Goal: Task Accomplishment & Management: Use online tool/utility

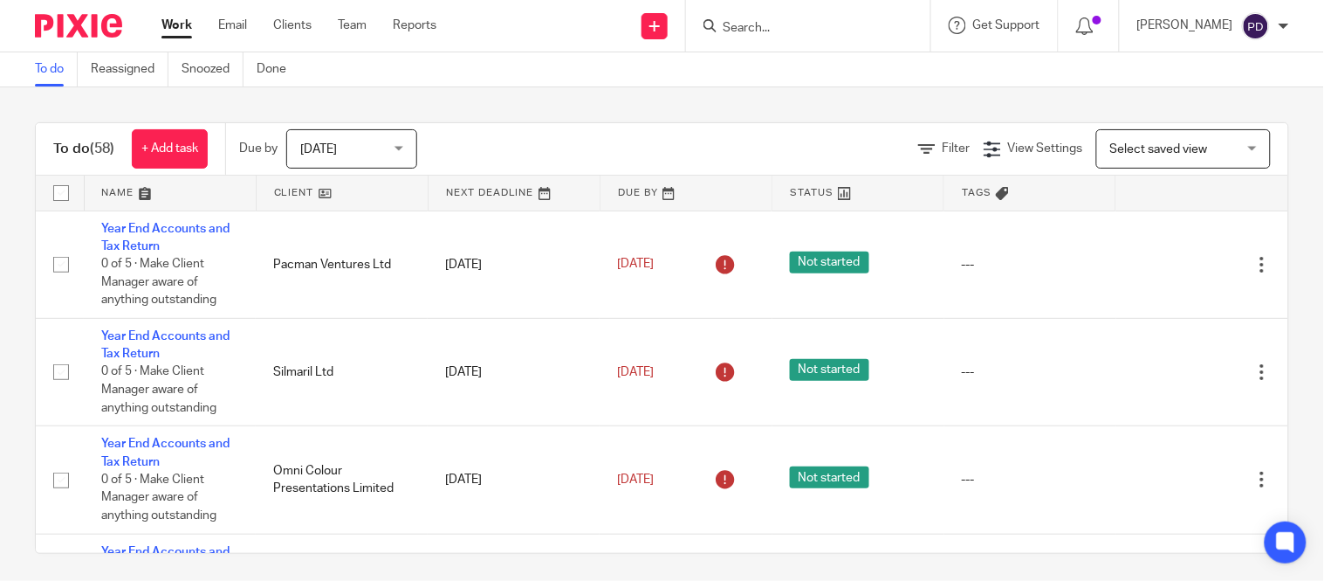
click at [721, 23] on input "Search" at bounding box center [799, 29] width 157 height 16
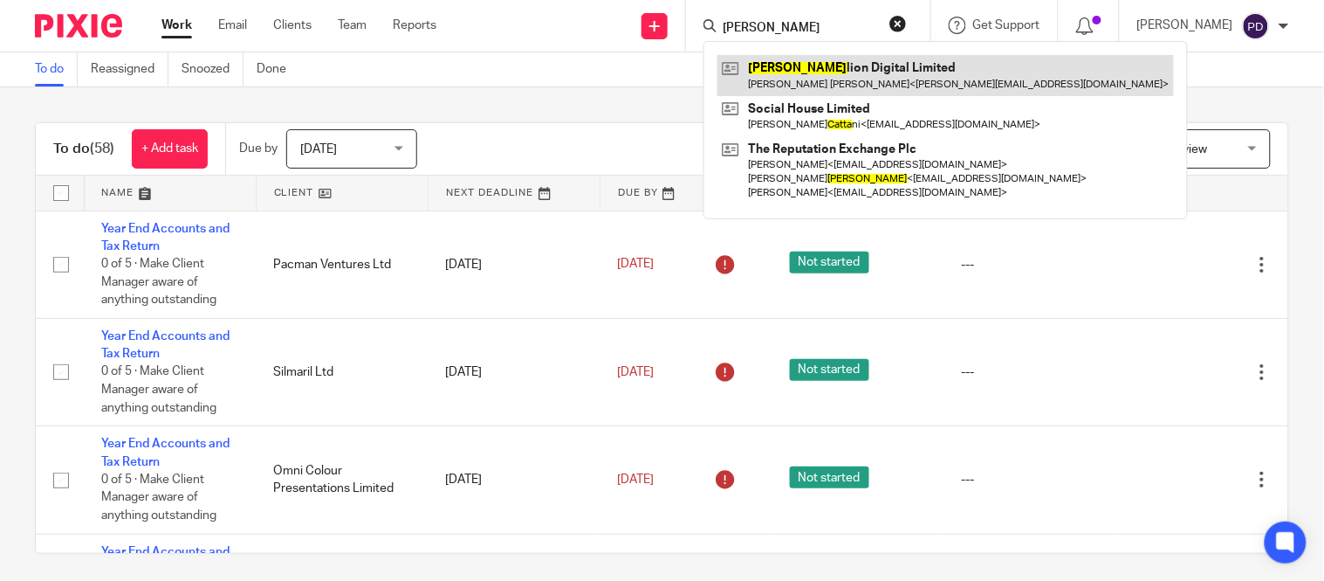
type input "batta"
click at [745, 64] on link at bounding box center [946, 75] width 457 height 40
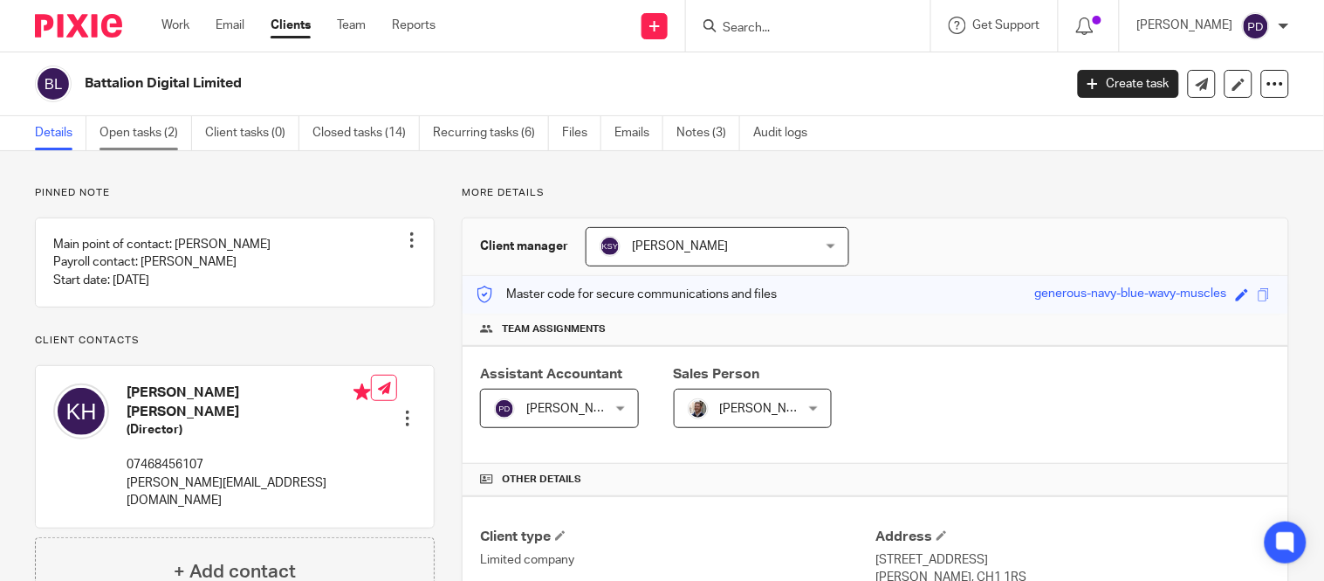
click at [140, 131] on link "Open tasks (2)" at bounding box center [146, 133] width 93 height 34
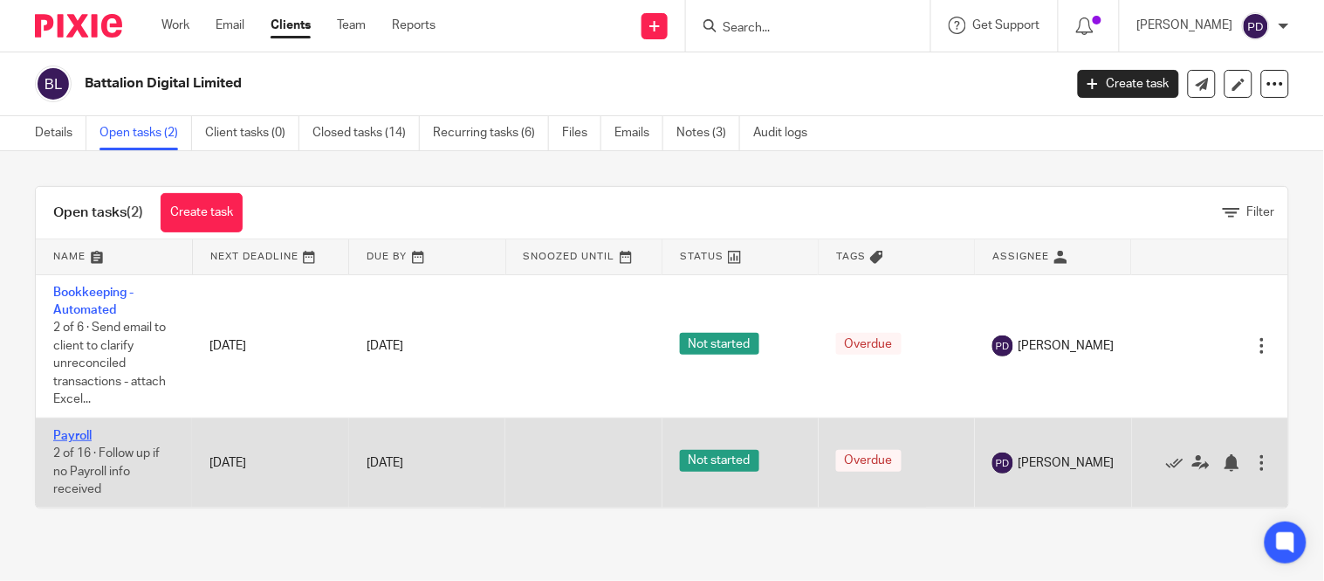
click at [84, 436] on link "Payroll" at bounding box center [72, 435] width 38 height 12
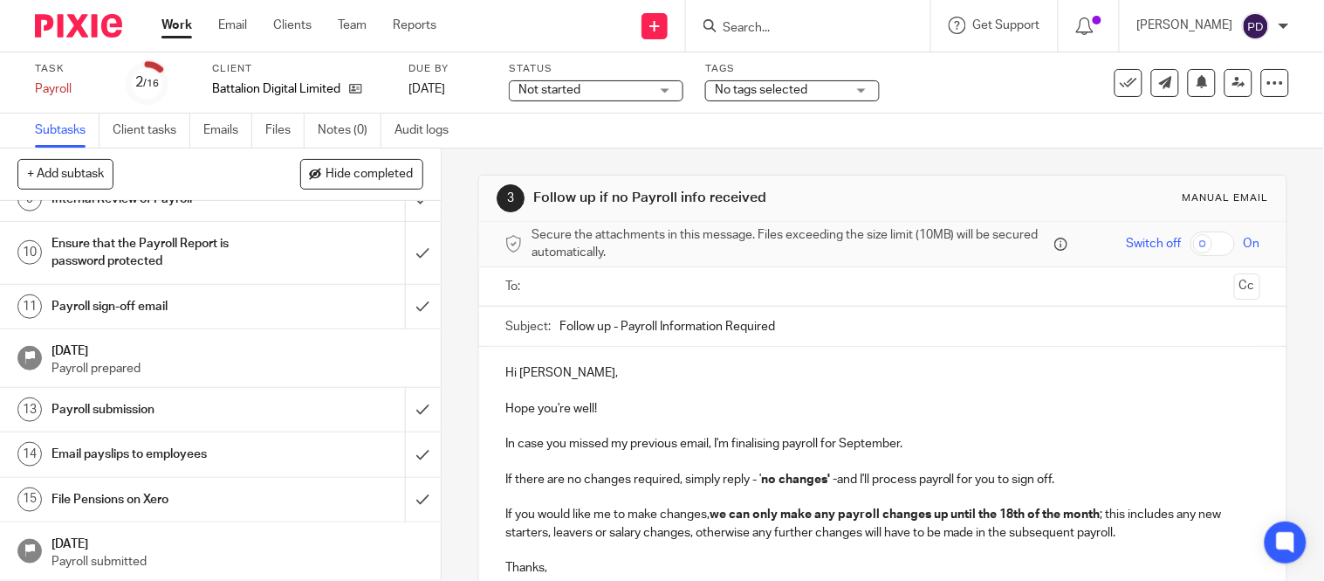
scroll to position [395, 0]
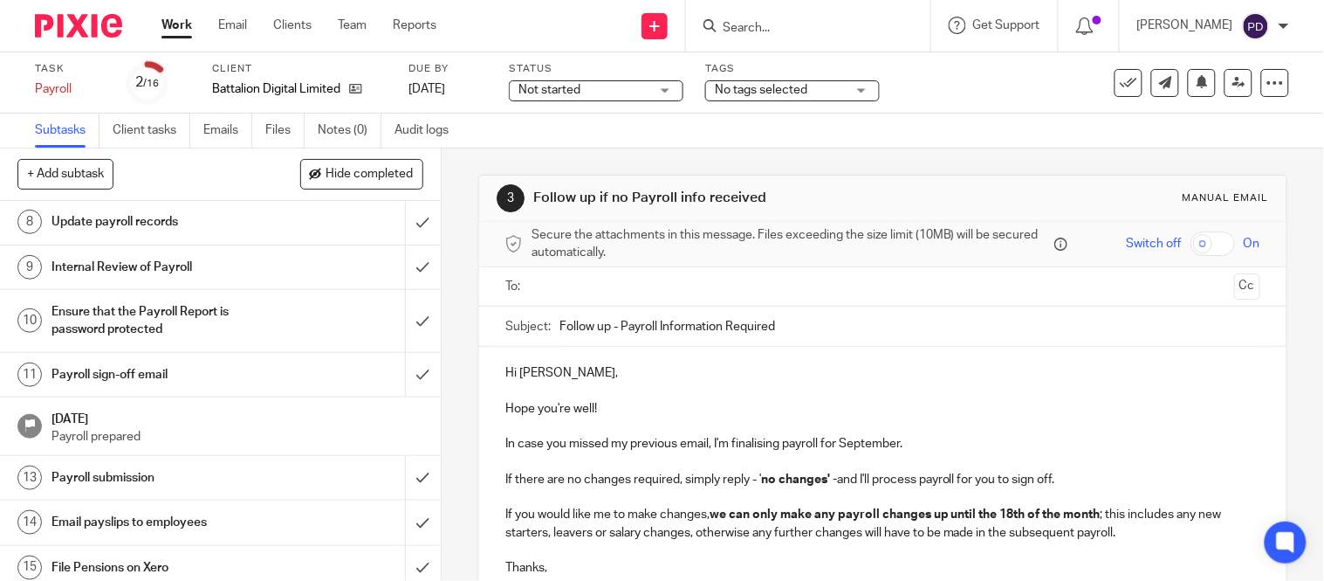
click at [135, 373] on h1 "Payroll sign-off email" at bounding box center [164, 374] width 224 height 26
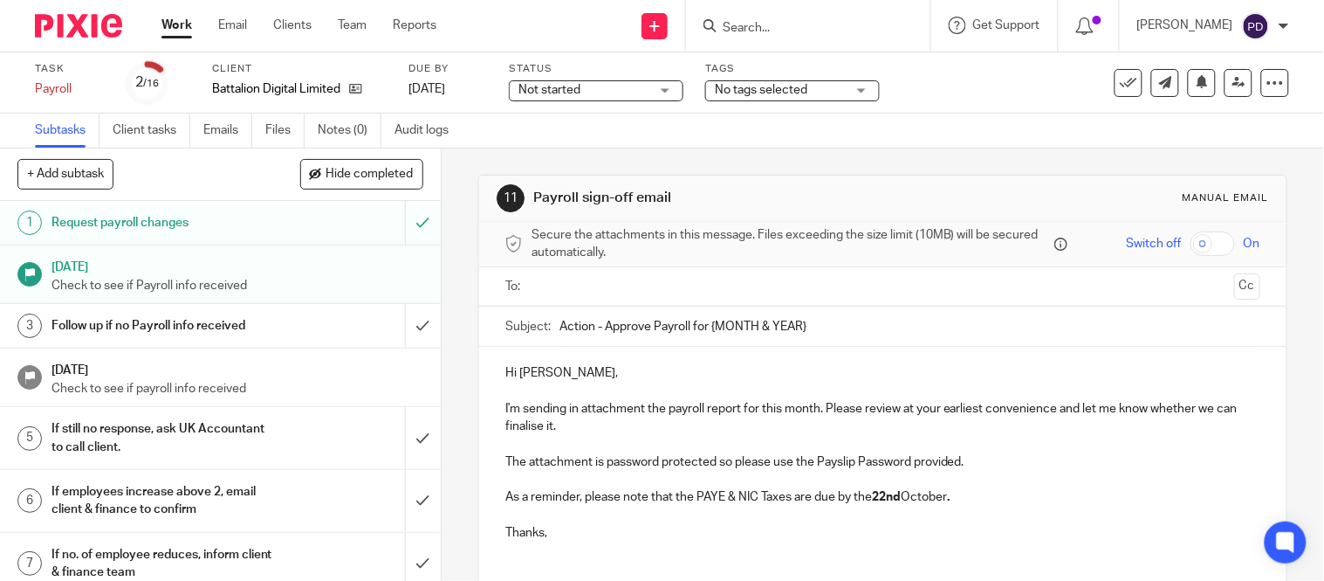
click at [807, 330] on input "Action - Approve Payroll for {MONTH & YEAR}" at bounding box center [910, 325] width 701 height 39
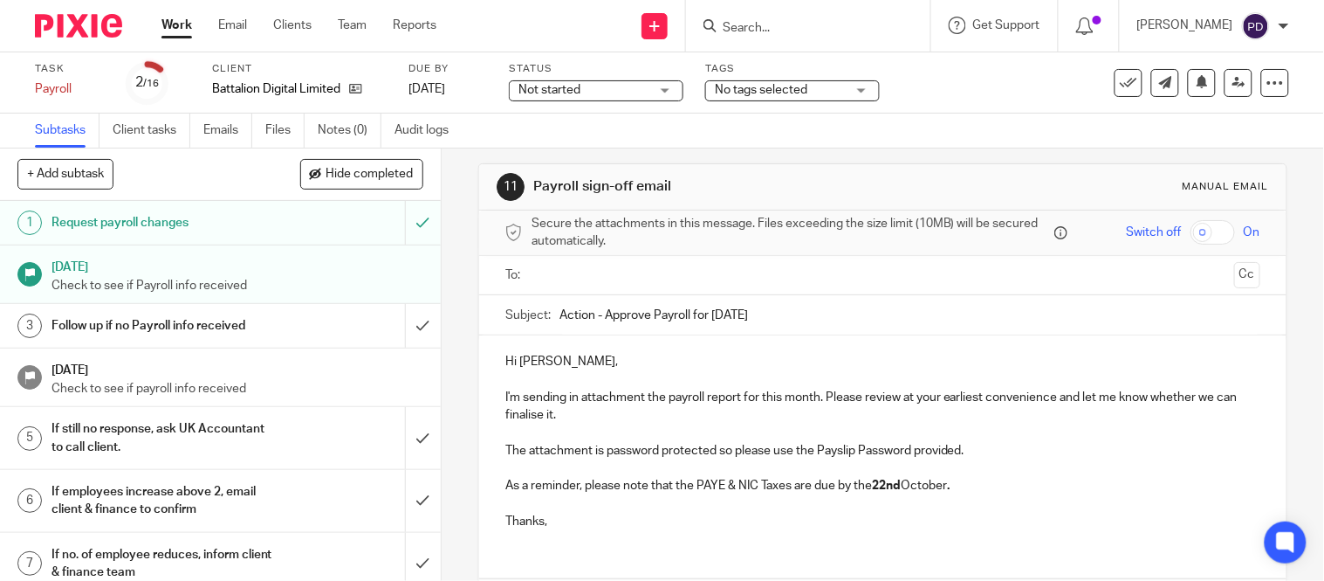
scroll to position [131, 0]
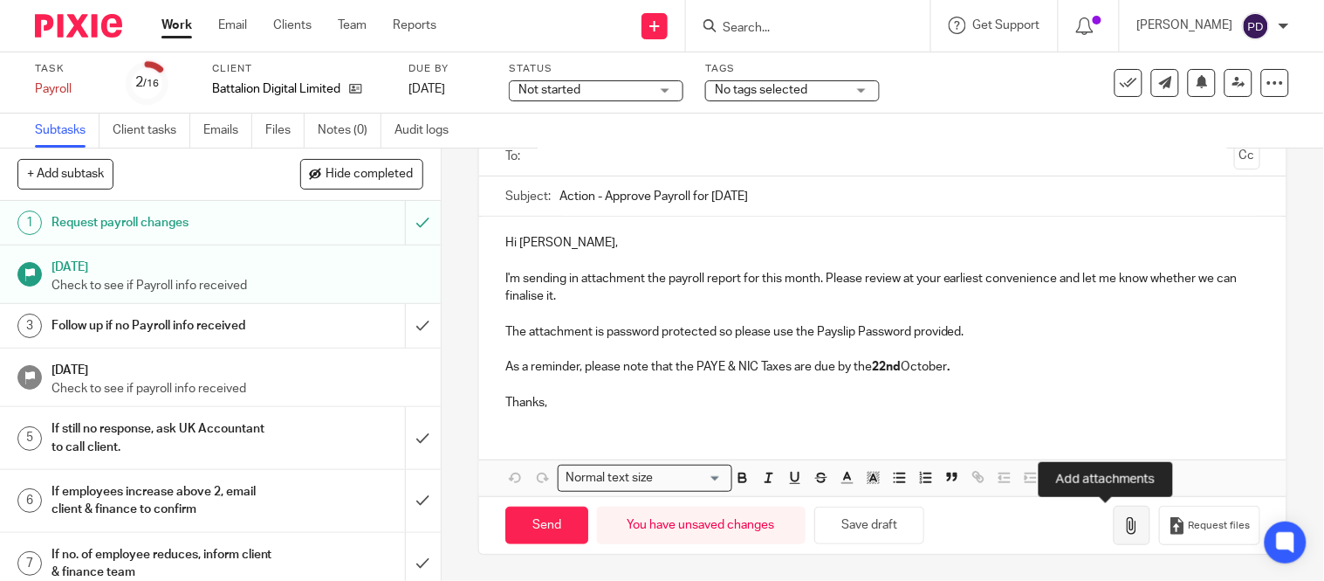
type input "Action - Approve Payroll for [DATE]"
click at [1123, 526] on icon "button" at bounding box center [1131, 525] width 17 height 17
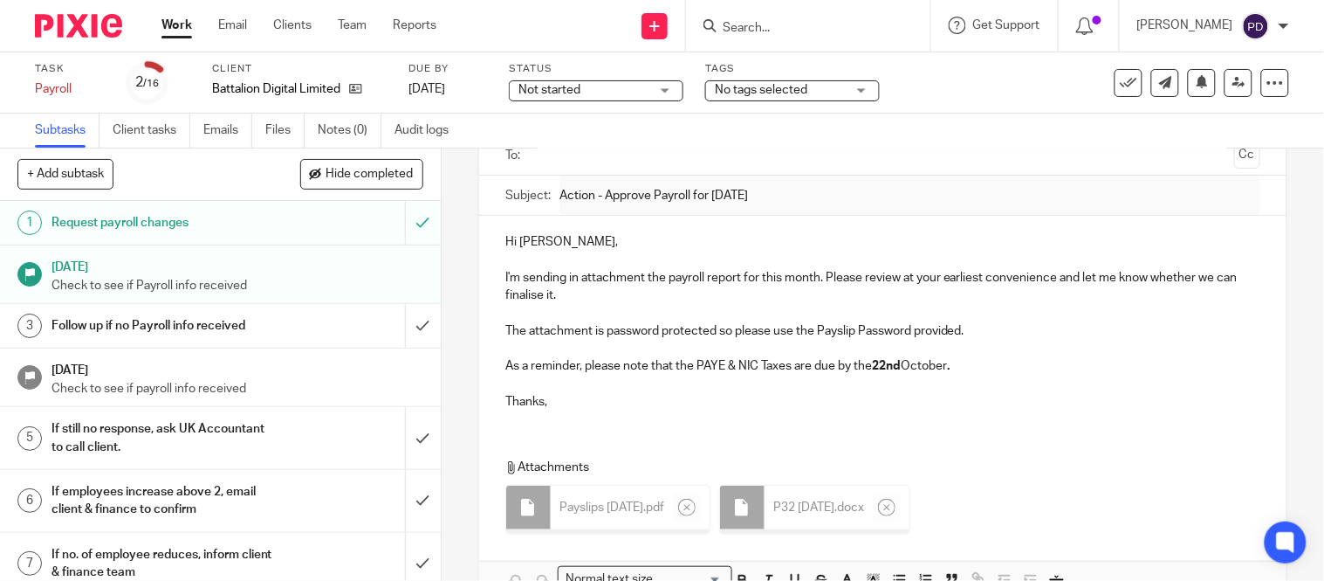
scroll to position [0, 0]
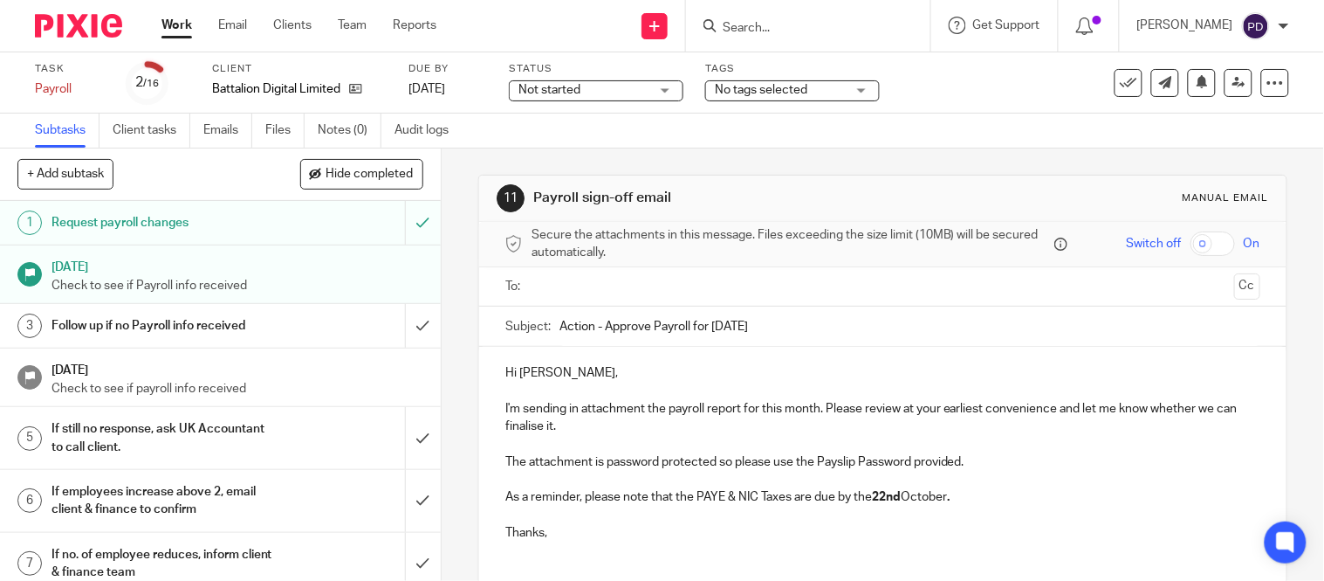
click at [629, 282] on input "text" at bounding box center [883, 287] width 690 height 20
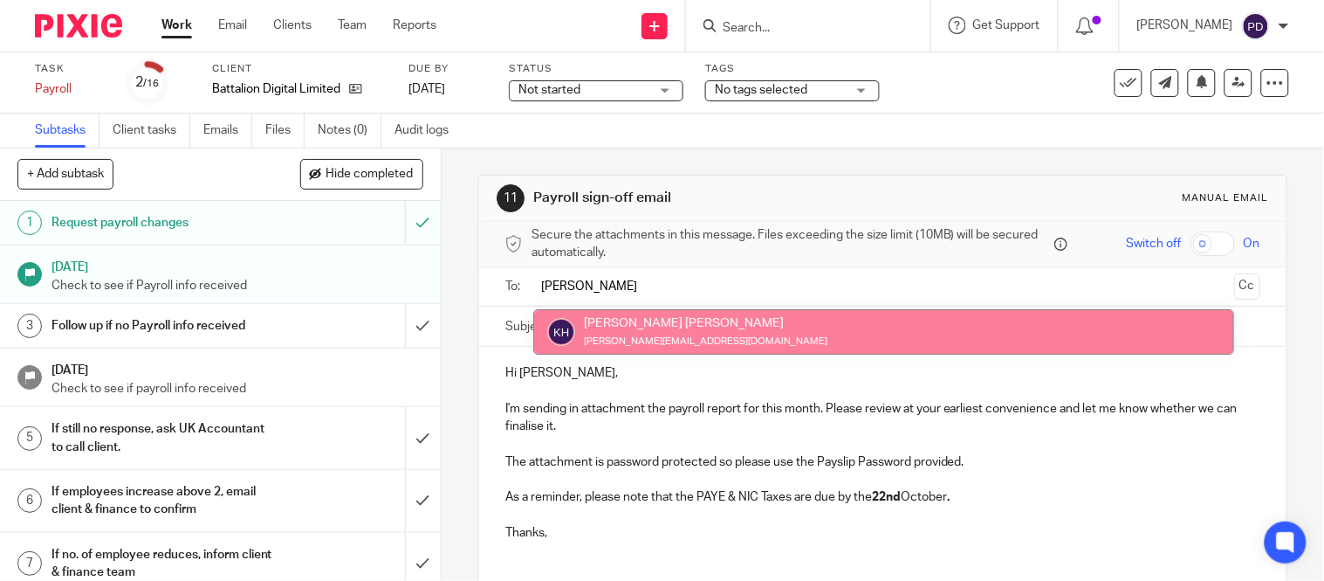
type input "katy"
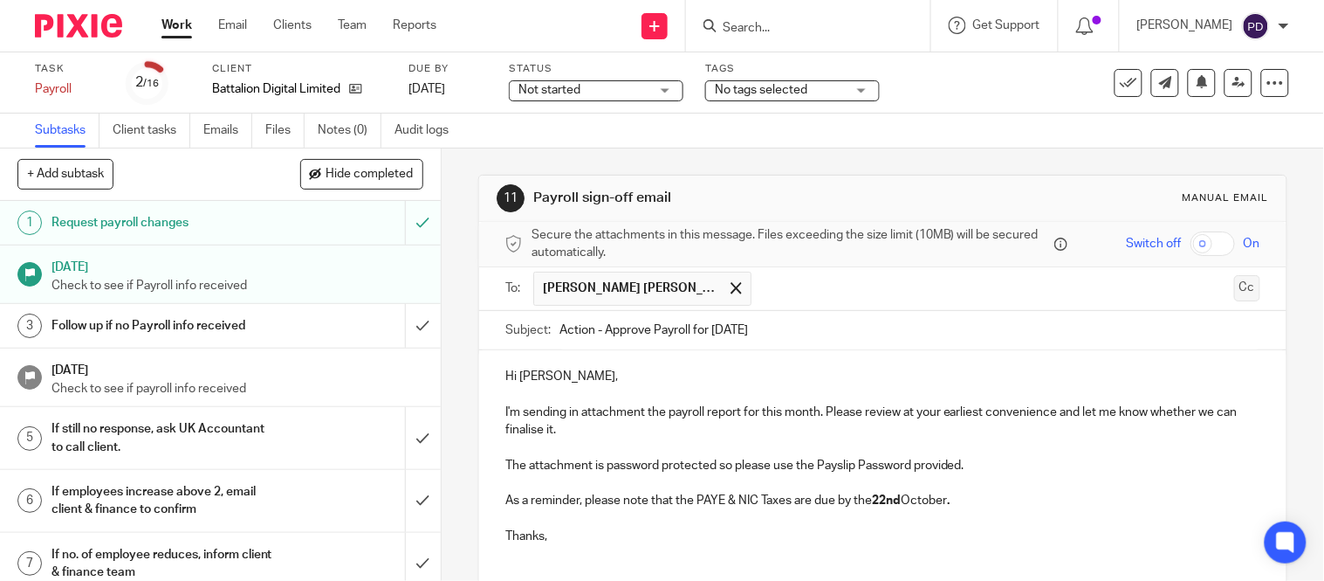
click at [1234, 284] on button "Cc" at bounding box center [1247, 288] width 26 height 26
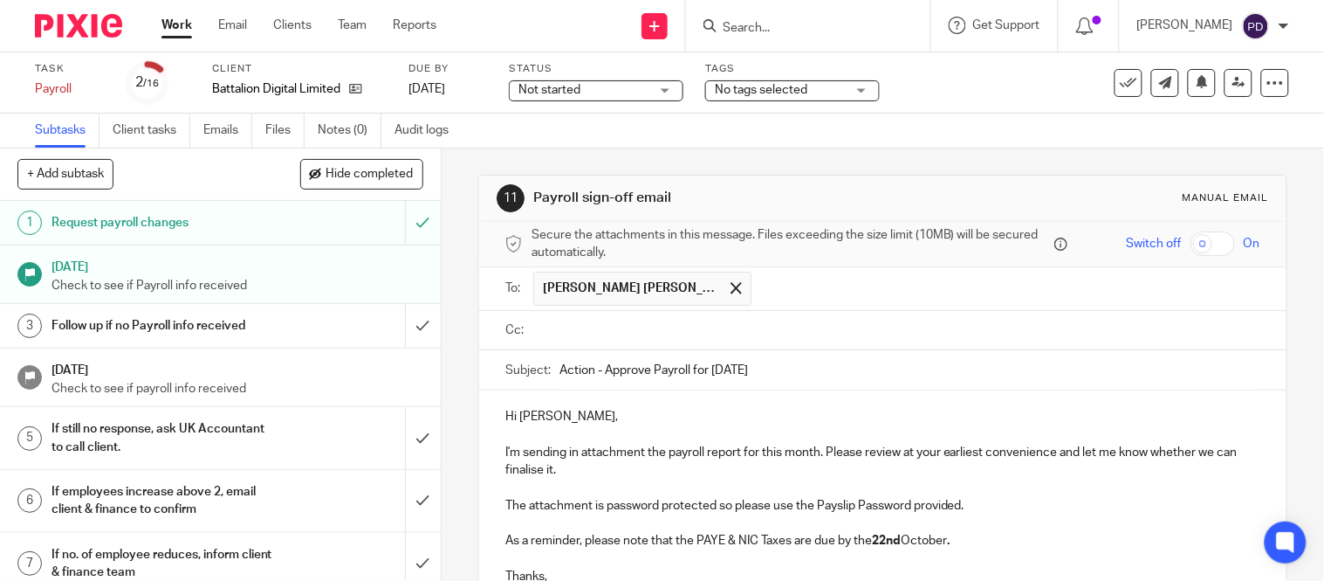
paste input "kian@riseaccounting.co.uk"
type input "kian@riseaccounting.co.uk"
click at [663, 421] on p "Hi Katy," at bounding box center [882, 416] width 755 height 17
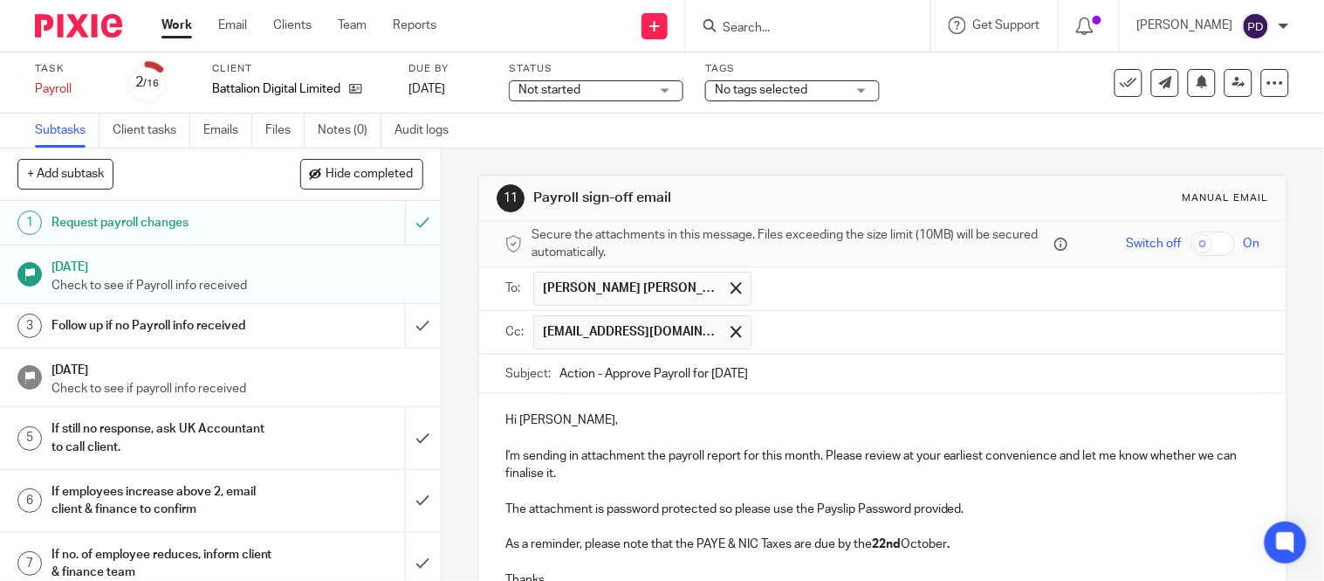
click at [761, 330] on input "text" at bounding box center [1006, 332] width 492 height 34
type input "payroll@riseaccounting.co.uk"
click at [665, 437] on p at bounding box center [882, 437] width 755 height 17
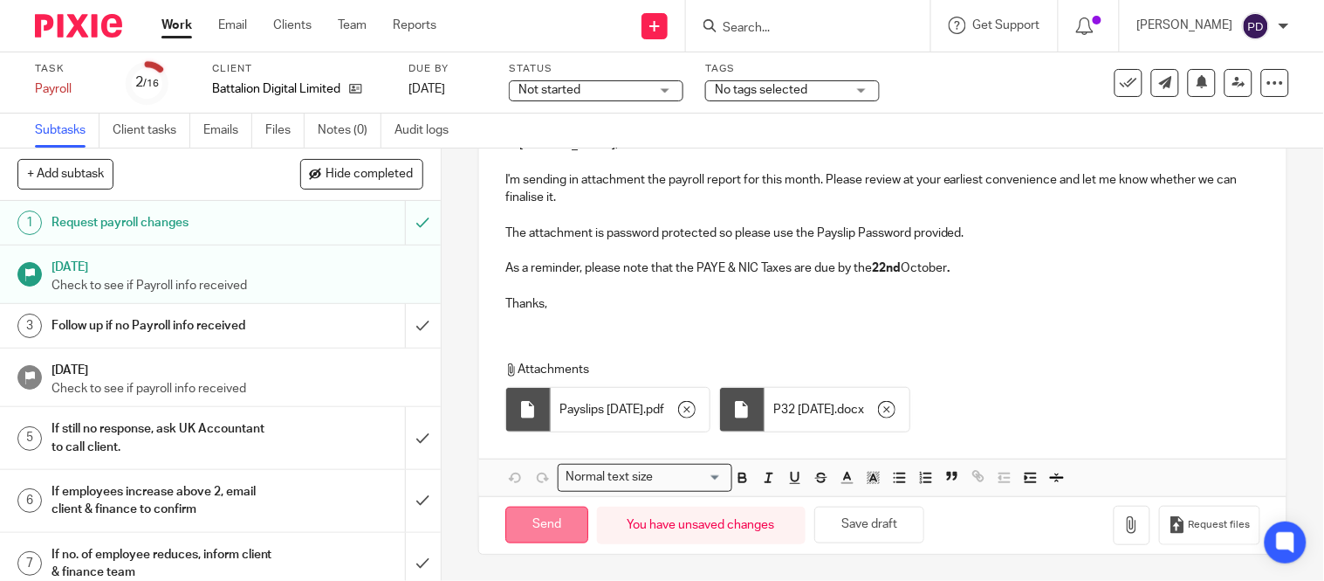
click at [526, 529] on input "Send" at bounding box center [546, 525] width 83 height 38
type input "Sent"
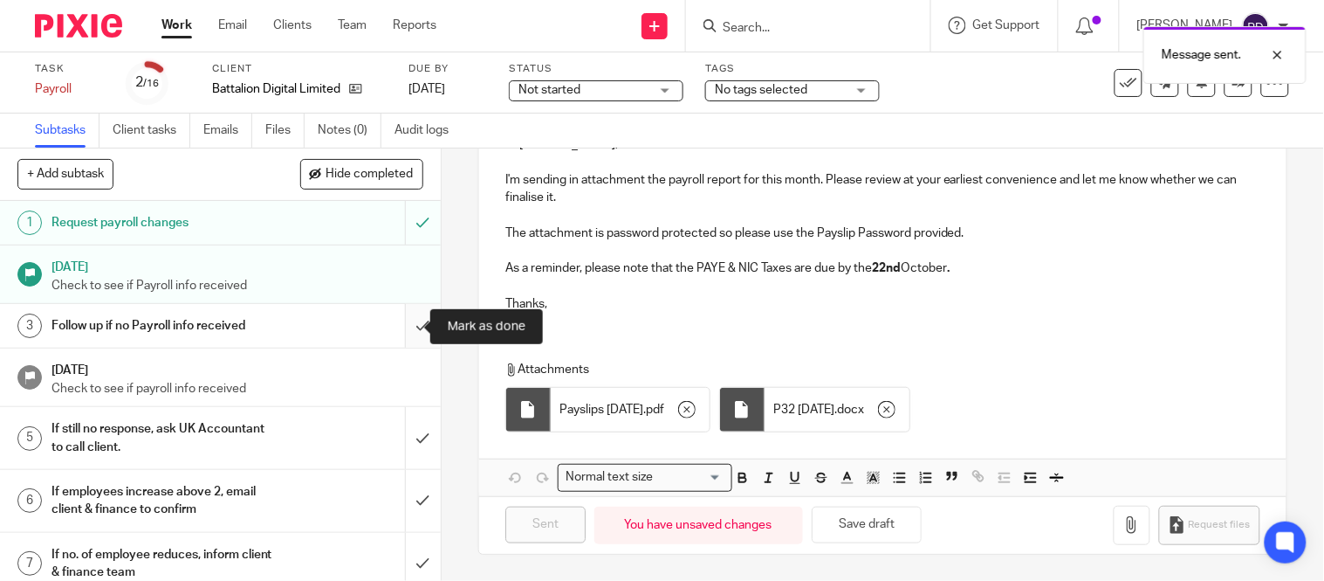
click at [407, 333] on input "submit" at bounding box center [220, 326] width 441 height 44
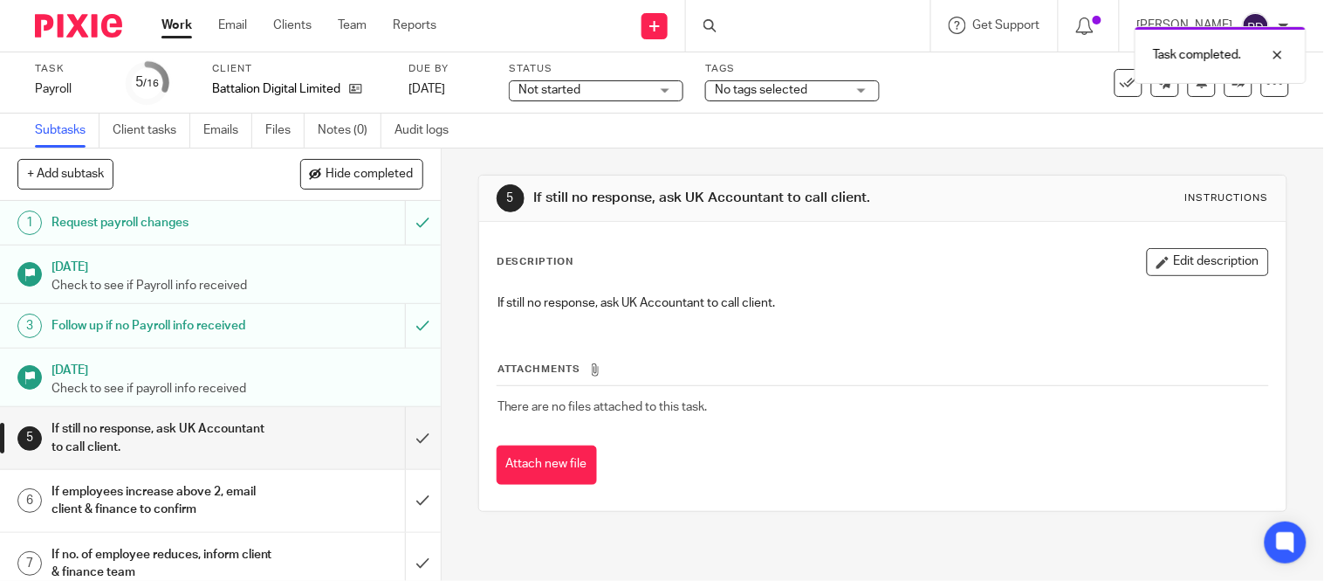
scroll to position [35, 0]
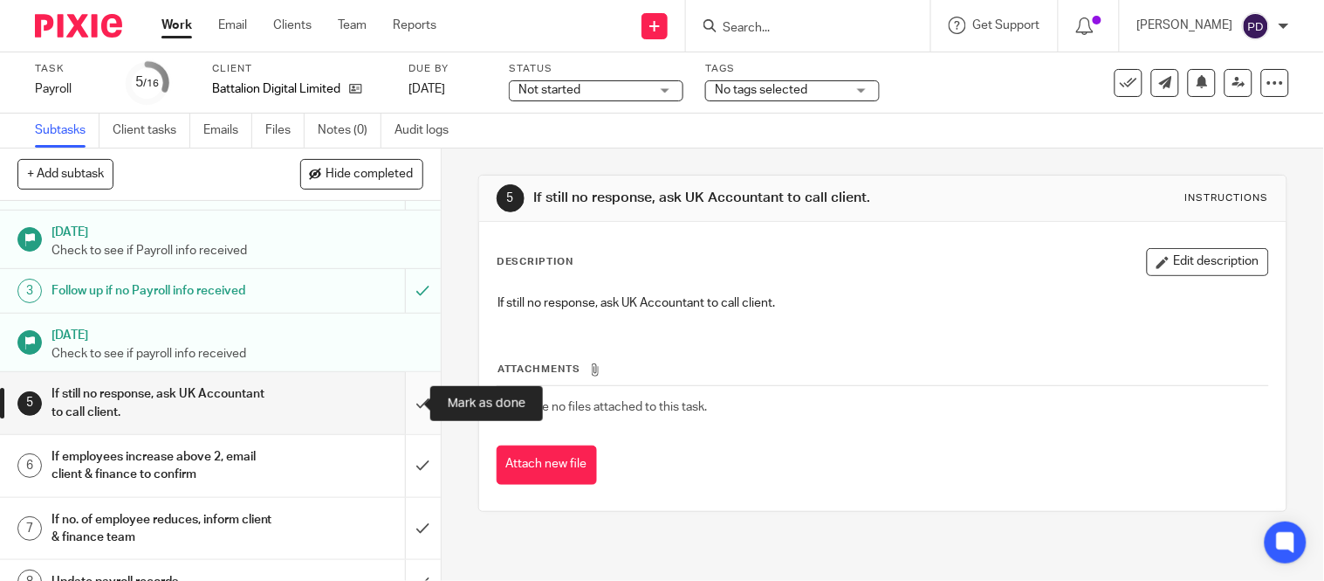
click at [405, 406] on input "submit" at bounding box center [220, 403] width 441 height 62
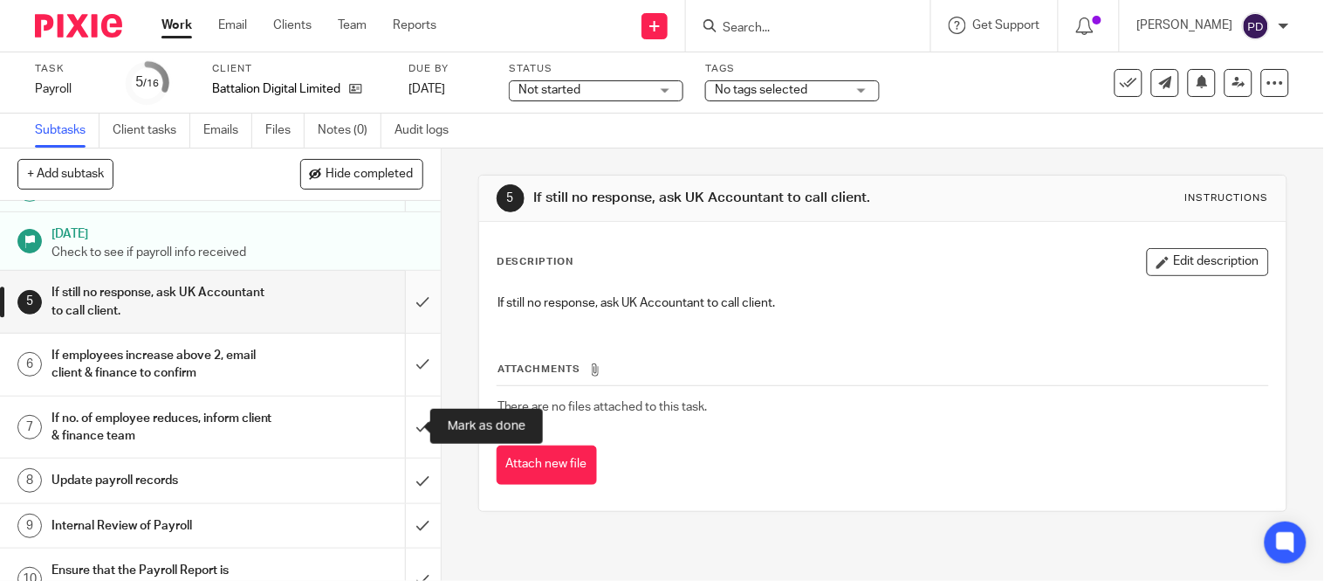
scroll to position [137, 0]
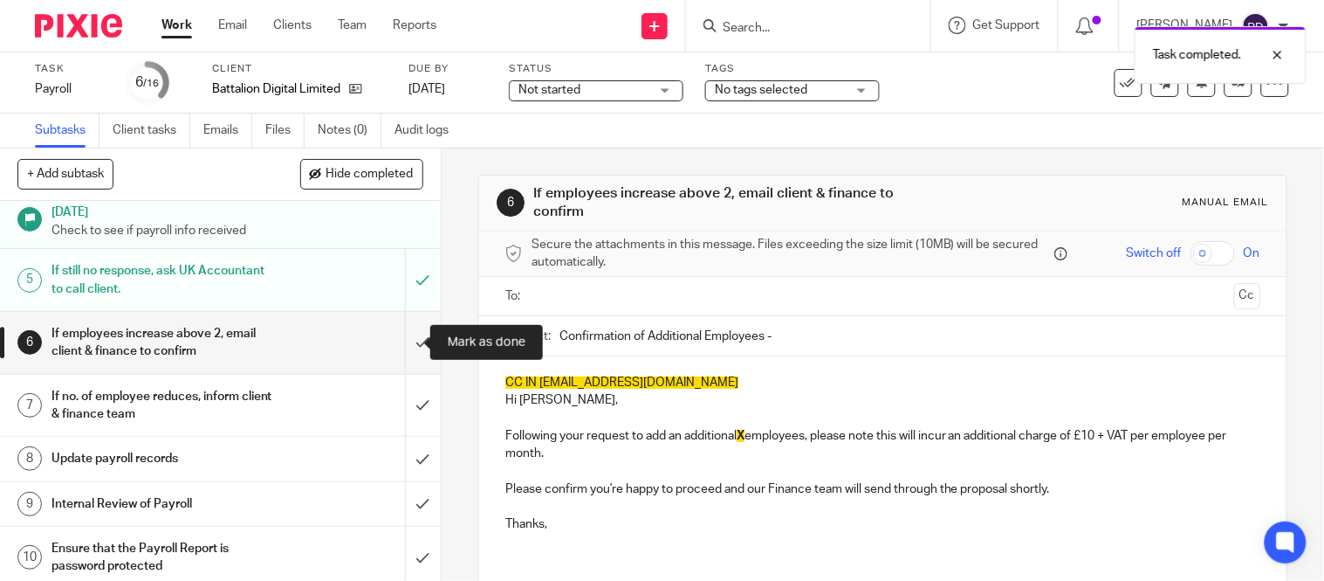
scroll to position [160, 0]
click at [400, 347] on input "submit" at bounding box center [220, 341] width 441 height 62
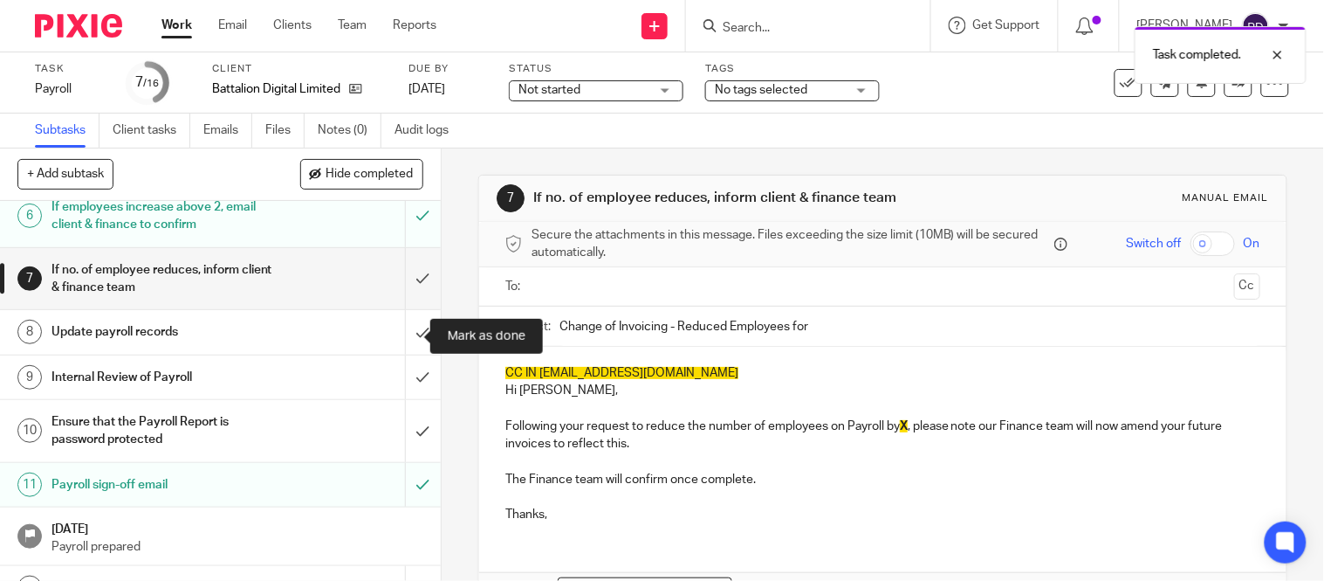
scroll to position [286, 0]
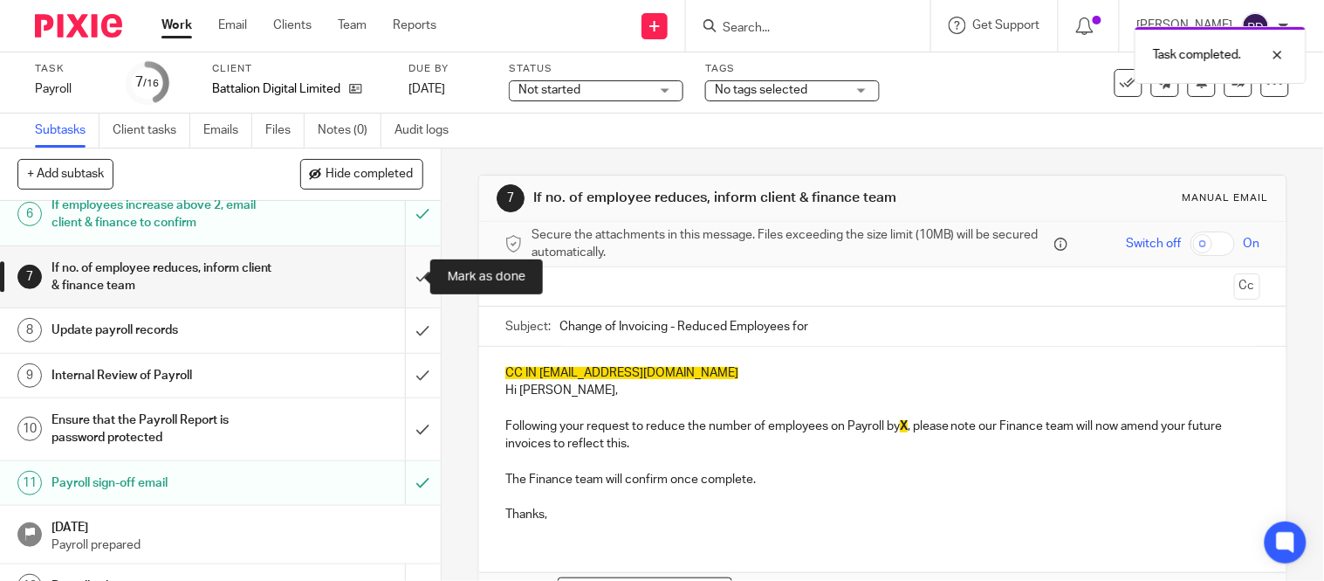
click at [399, 274] on input "submit" at bounding box center [220, 277] width 441 height 62
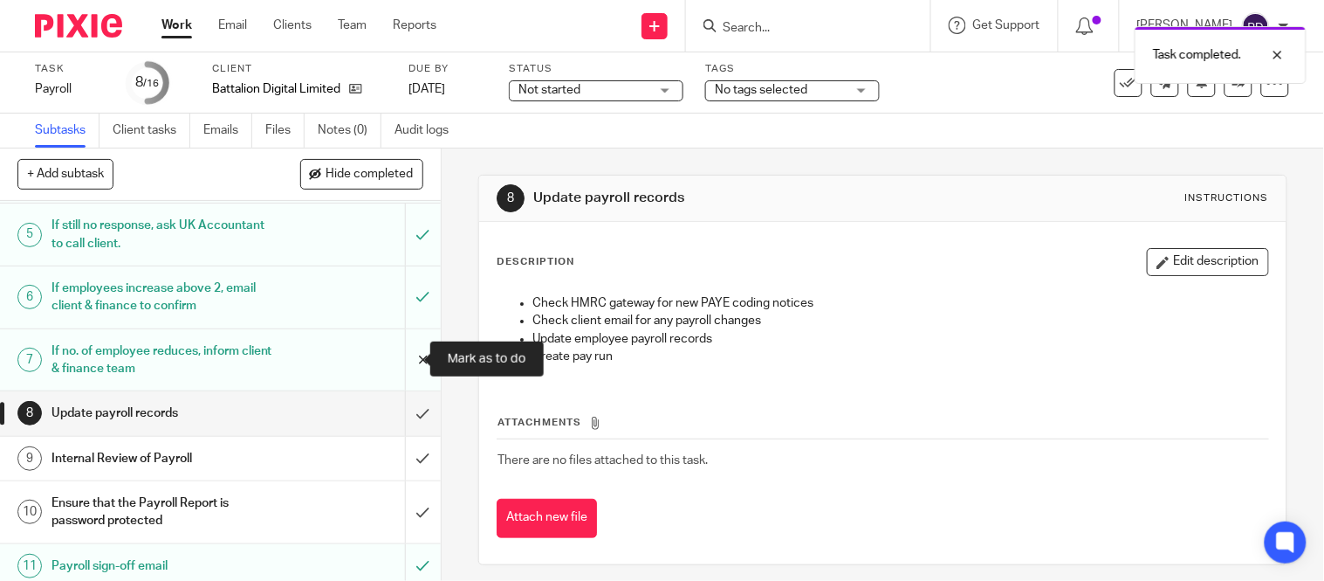
scroll to position [204, 0]
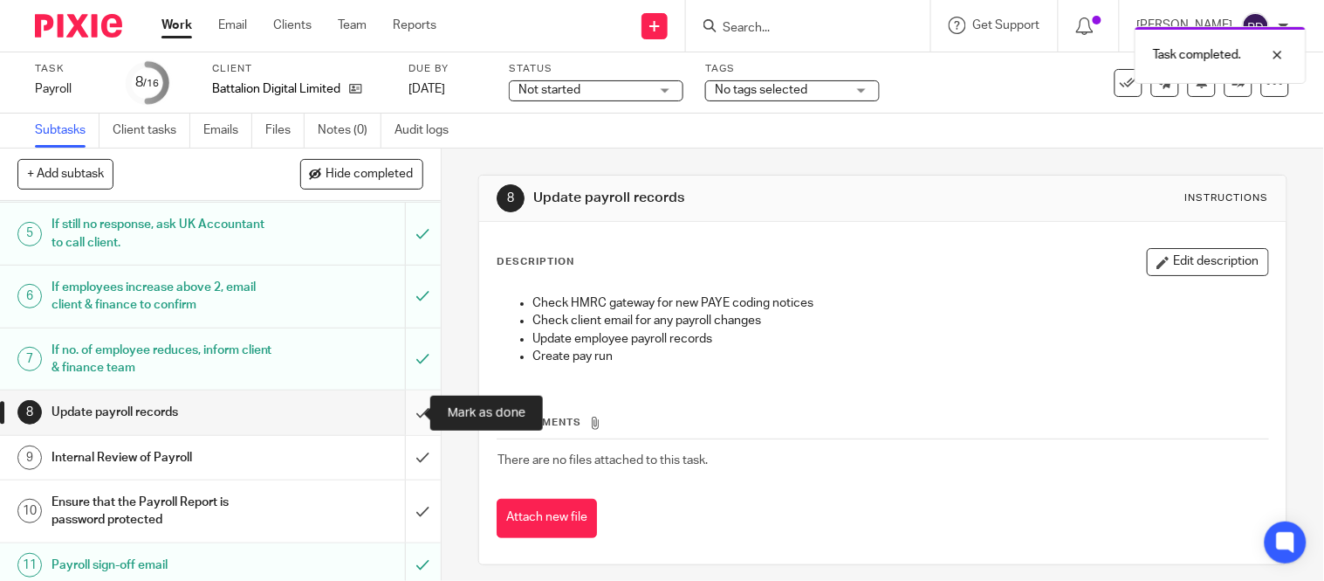
click at [406, 398] on input "submit" at bounding box center [220, 412] width 441 height 44
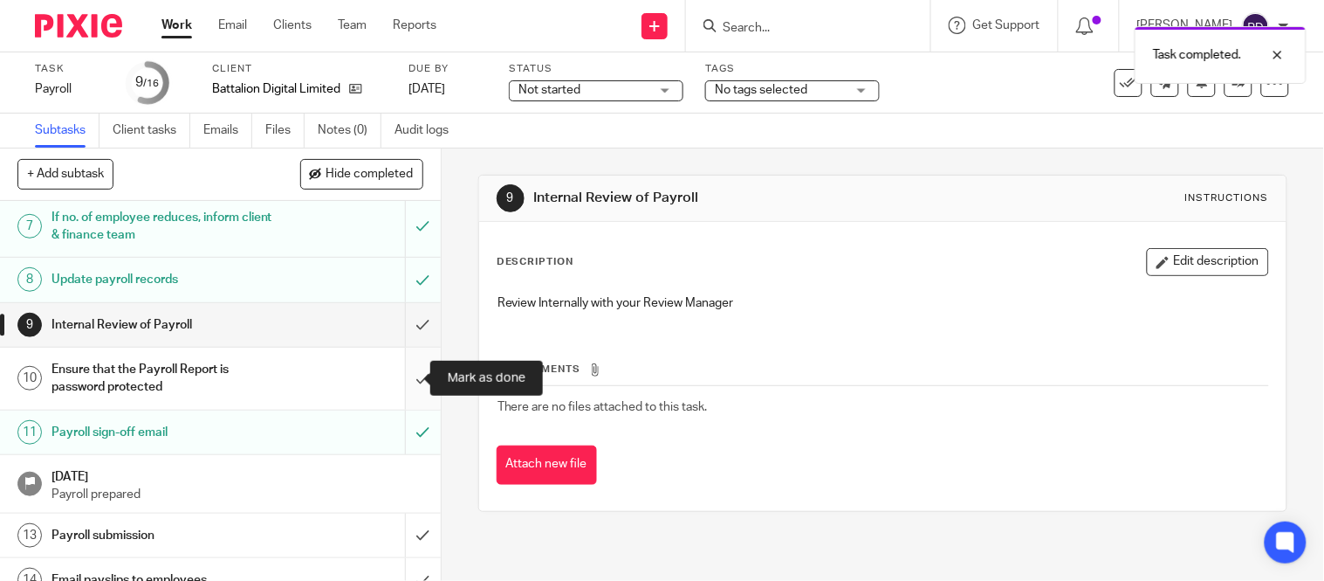
scroll to position [338, 0]
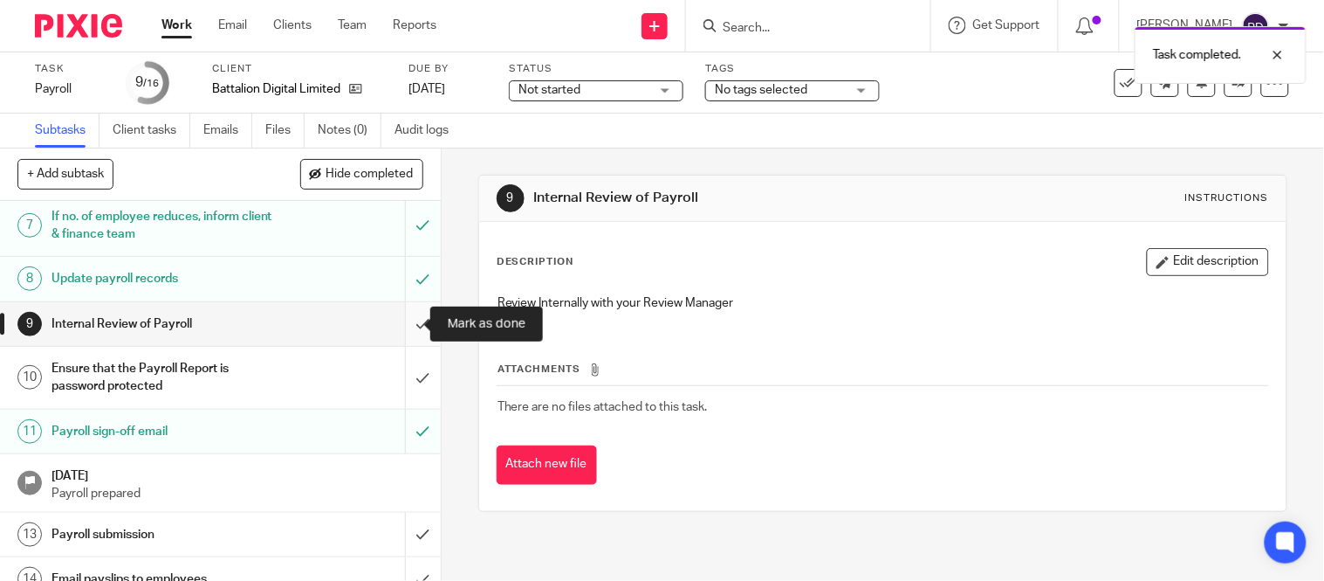
click at [402, 333] on input "submit" at bounding box center [220, 324] width 441 height 44
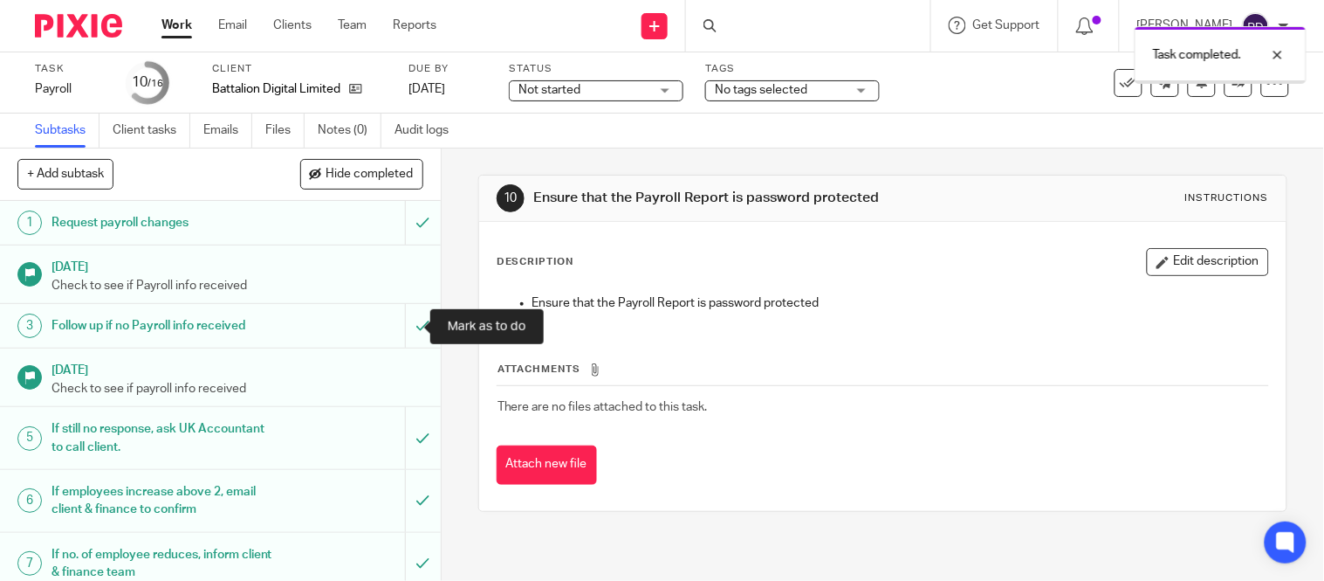
scroll to position [450, 0]
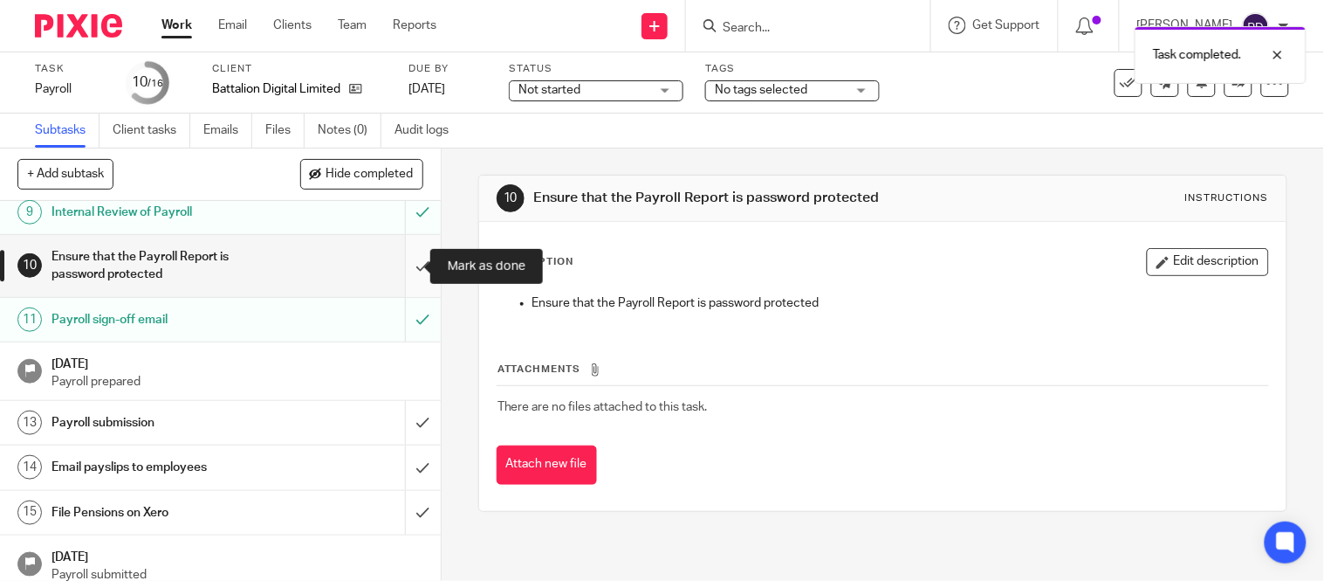
click at [398, 276] on input "submit" at bounding box center [220, 266] width 441 height 62
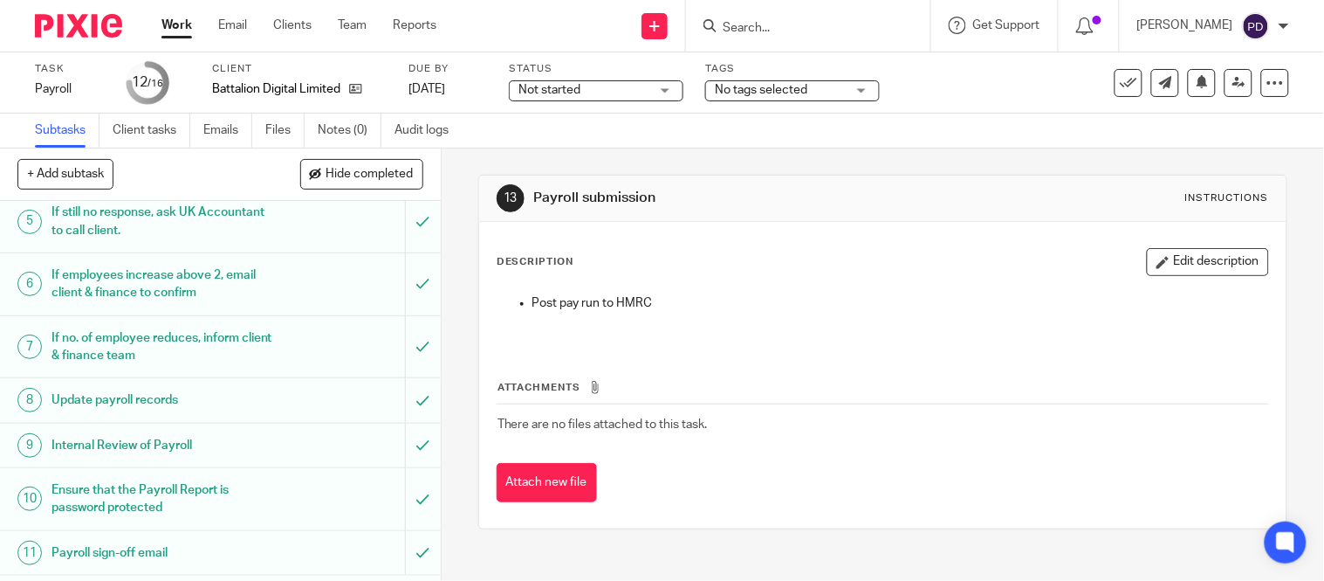
scroll to position [464, 0]
